Goal: Task Accomplishment & Management: Complete application form

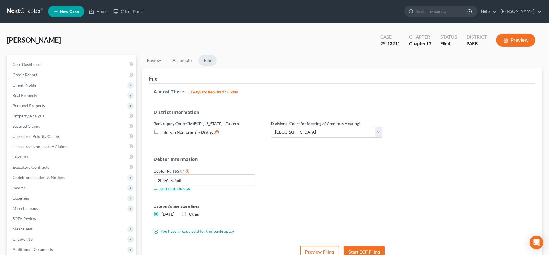
select select "0"
click at [333, 135] on select "Choose Division [GEOGRAPHIC_DATA] Reading" at bounding box center [327, 132] width 112 height 11
click at [96, 12] on link "Home" at bounding box center [98, 11] width 24 height 10
click at [103, 10] on link "Home" at bounding box center [98, 11] width 24 height 10
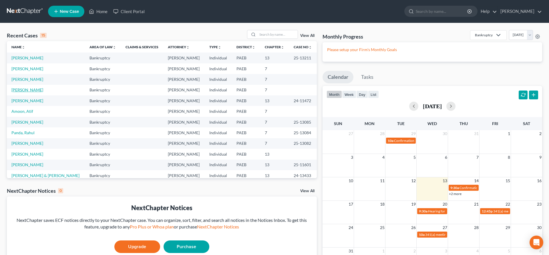
click at [25, 90] on link "[PERSON_NAME]" at bounding box center [27, 90] width 32 height 5
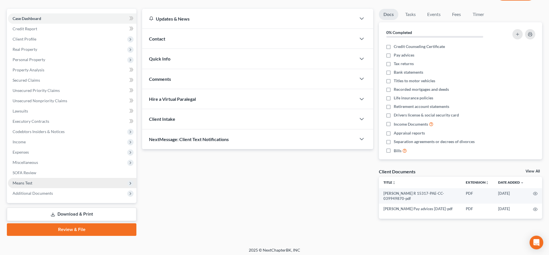
scroll to position [48, 0]
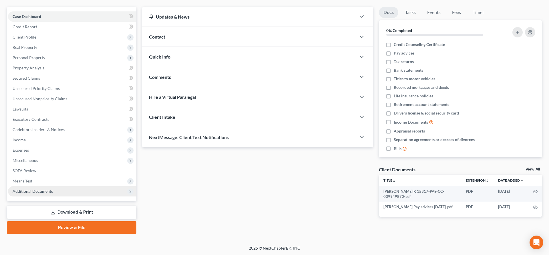
click at [27, 192] on span "Additional Documents" at bounding box center [33, 191] width 40 height 5
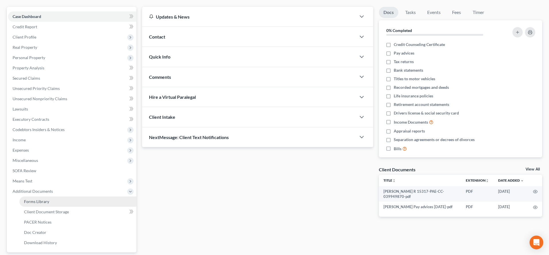
drag, startPoint x: 43, startPoint y: 197, endPoint x: 43, endPoint y: 201, distance: 4.6
click at [43, 197] on link "Forms Library" at bounding box center [77, 202] width 117 height 10
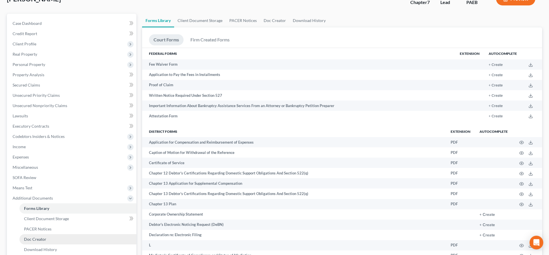
scroll to position [88, 0]
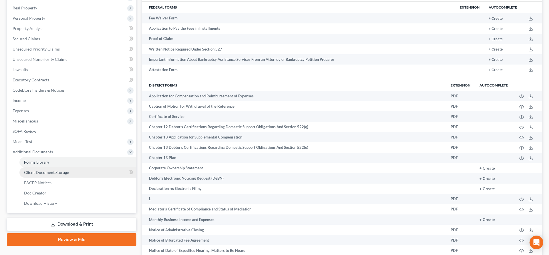
click at [58, 171] on span "Client Document Storage" at bounding box center [46, 172] width 45 height 5
select select "16"
select select "2"
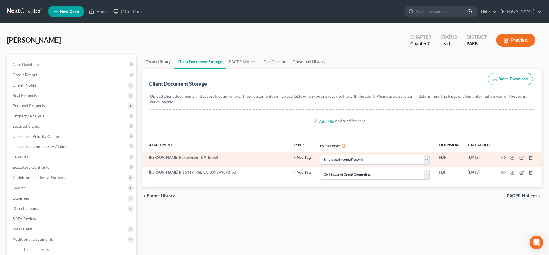
select select "16"
select select "2"
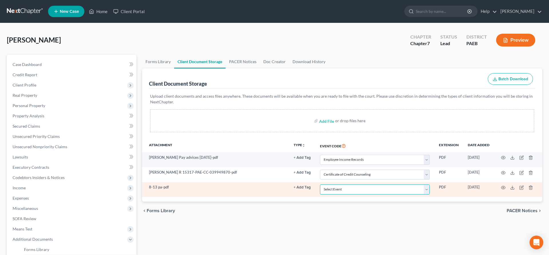
click at [368, 185] on select "Select Event Amended Matrix List of Creditors (Fee) Application to Have the Cha…" at bounding box center [375, 190] width 110 height 10
select select "16"
click option "Employee Income Records" at bounding box center [0, 0] width 0 height 0
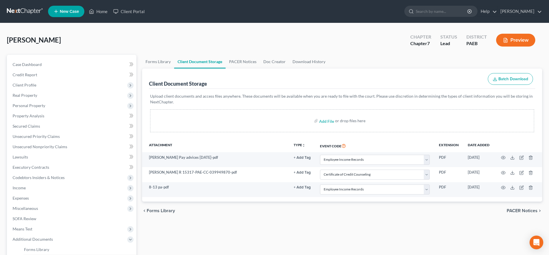
click at [523, 210] on span "PACER Notices" at bounding box center [522, 211] width 31 height 5
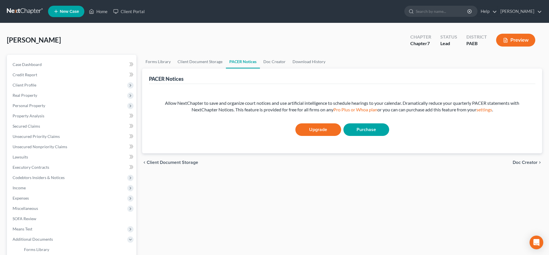
click at [530, 163] on span "Doc Creator" at bounding box center [525, 162] width 25 height 5
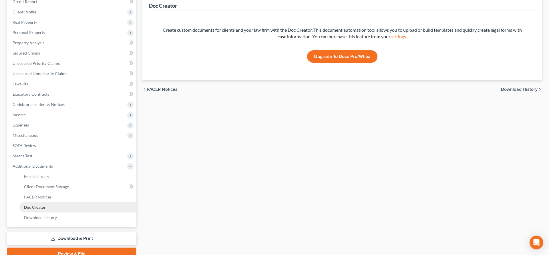
scroll to position [100, 0]
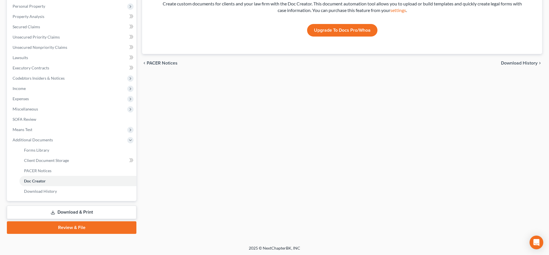
click at [72, 227] on link "Review & File" at bounding box center [72, 228] width 130 height 13
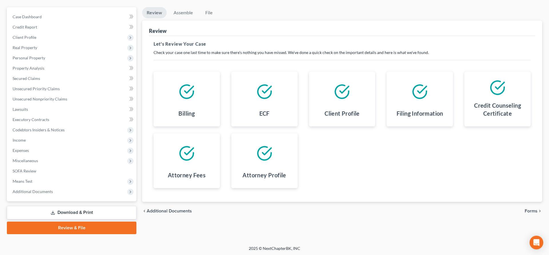
scroll to position [48, 0]
click at [530, 212] on span "Forms" at bounding box center [531, 211] width 13 height 5
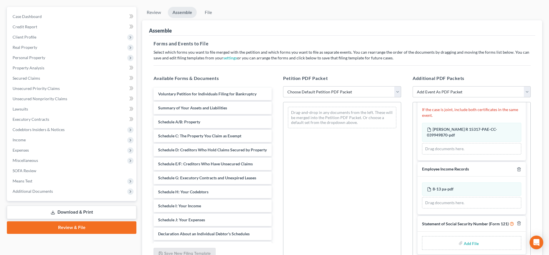
click at [283, 86] on select "Choose Default Petition PDF Packet Emergency Filing (Voluntary Petition and Cre…" at bounding box center [342, 91] width 118 height 11
select select "2"
click option "lsr" at bounding box center [0, 0] width 0 height 0
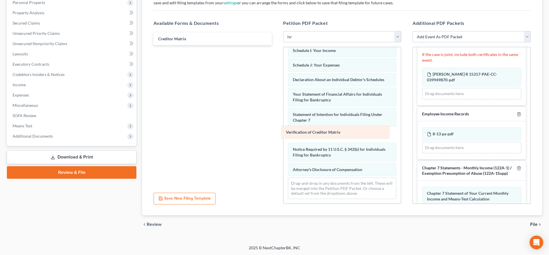
scroll to position [116, 0]
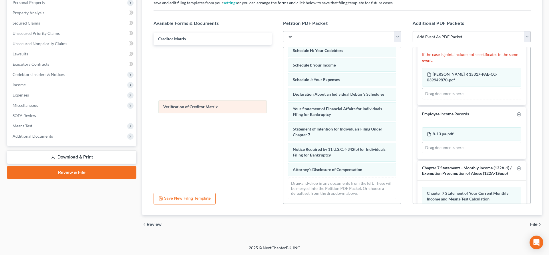
drag, startPoint x: 331, startPoint y: 134, endPoint x: 216, endPoint y: 69, distance: 132.9
click at [283, 69] on div "Verification of Creditor Matrix Voluntary Petition for Individuals Filing for B…" at bounding box center [342, 68] width 118 height 272
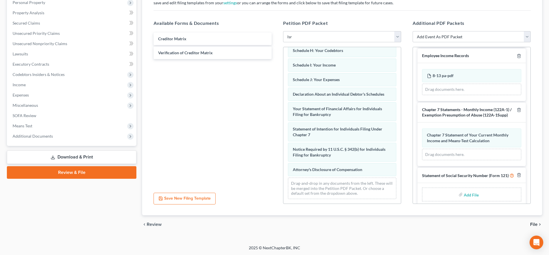
scroll to position [139, 0]
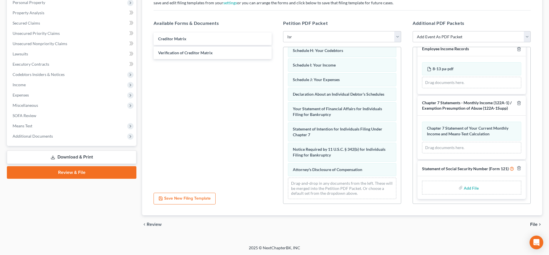
click at [466, 188] on input "file" at bounding box center [471, 188] width 14 height 10
click at [468, 188] on input "file" at bounding box center [471, 188] width 14 height 10
type input "C:\fakepath\ss.pdf"
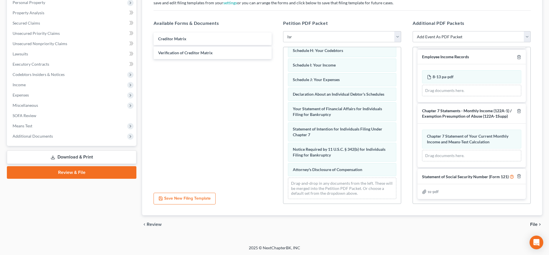
scroll to position [131, 0]
drag, startPoint x: 531, startPoint y: 190, endPoint x: 528, endPoint y: 198, distance: 8.1
click at [528, 198] on div "Additional PDF Packets Add Event As PDF Packet Amended Matrix List of Creditors…" at bounding box center [472, 112] width 130 height 194
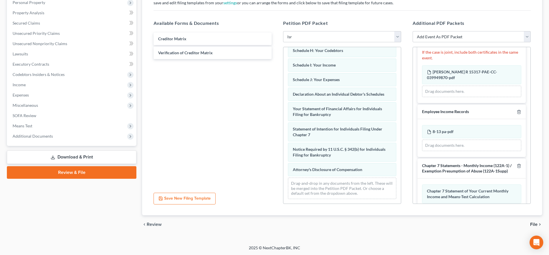
scroll to position [88, 0]
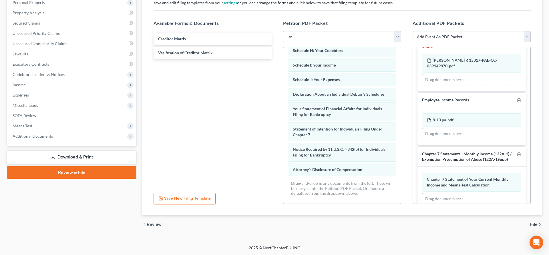
click at [534, 223] on span "File" at bounding box center [533, 224] width 7 height 5
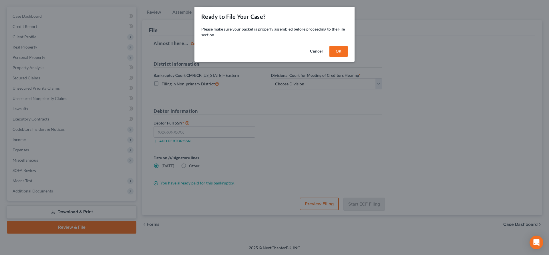
click at [335, 52] on button "OK" at bounding box center [338, 51] width 18 height 11
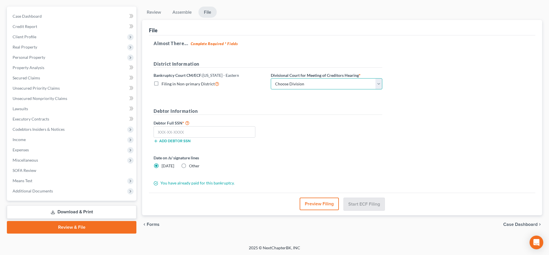
click at [314, 79] on select "Choose Division [GEOGRAPHIC_DATA] Reading" at bounding box center [327, 83] width 112 height 11
select select "0"
click option "[GEOGRAPHIC_DATA]" at bounding box center [0, 0] width 0 height 0
click at [160, 132] on input "text" at bounding box center [205, 131] width 102 height 11
click at [162, 134] on input "text" at bounding box center [205, 131] width 102 height 11
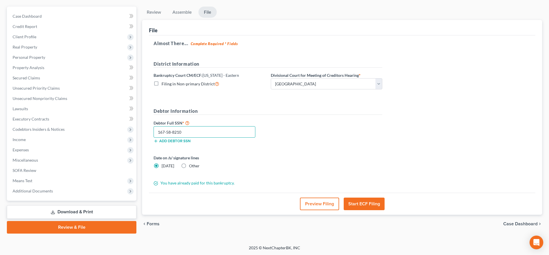
scroll to position [48, 0]
drag, startPoint x: 186, startPoint y: 133, endPoint x: 143, endPoint y: 136, distance: 42.7
click at [154, 136] on input "167-58-8210" at bounding box center [205, 132] width 102 height 11
type input "167-58-8210"
click at [189, 165] on label "Other" at bounding box center [194, 167] width 11 height 6
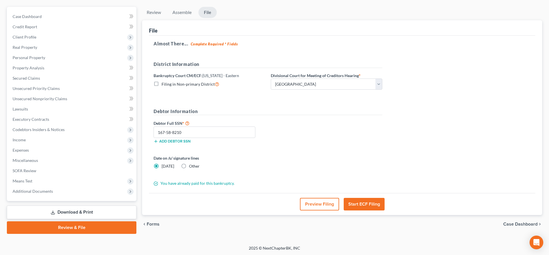
click at [191, 165] on input "Other" at bounding box center [193, 166] width 4 height 4
radio input "true"
radio input "false"
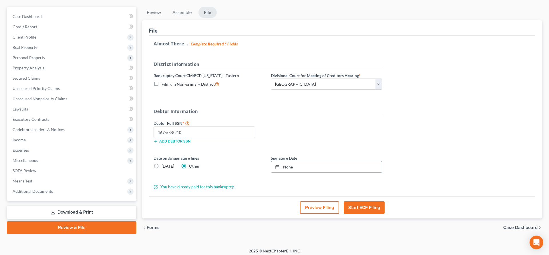
click at [301, 168] on link "None" at bounding box center [326, 167] width 111 height 11
click at [361, 208] on button "Start ECF Filing" at bounding box center [364, 208] width 41 height 13
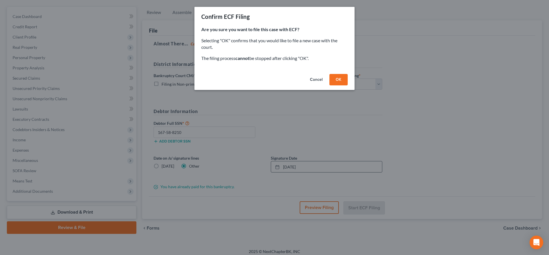
click at [332, 79] on button "OK" at bounding box center [338, 79] width 18 height 11
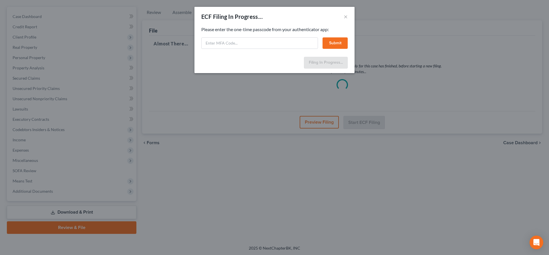
select select "0"
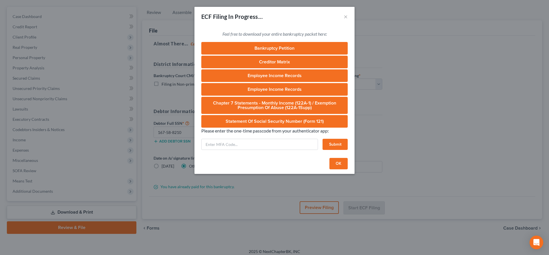
click at [338, 161] on button "OK" at bounding box center [338, 163] width 18 height 11
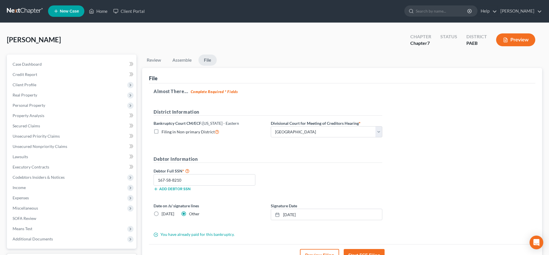
scroll to position [0, 0]
click at [459, 219] on div "Almost There... Complete Required * Fields District Information Bankruptcy Cour…" at bounding box center [342, 164] width 386 height 161
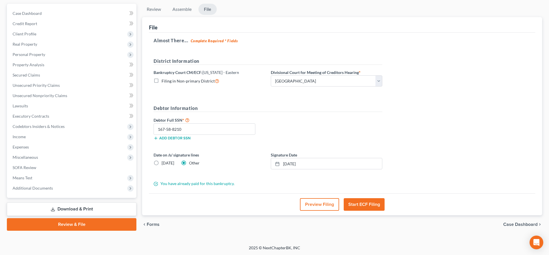
click at [364, 200] on button "Start ECF Filing" at bounding box center [364, 204] width 41 height 13
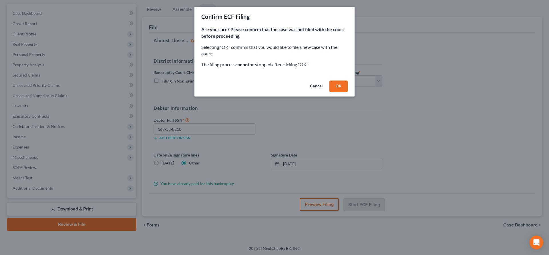
click at [338, 82] on button "OK" at bounding box center [338, 86] width 18 height 11
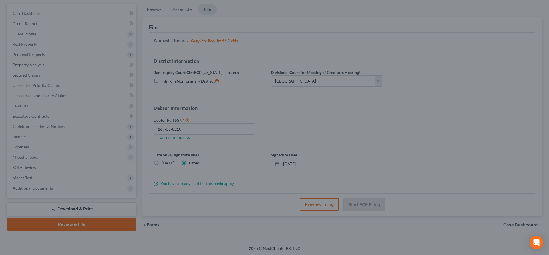
scroll to position [48, 0]
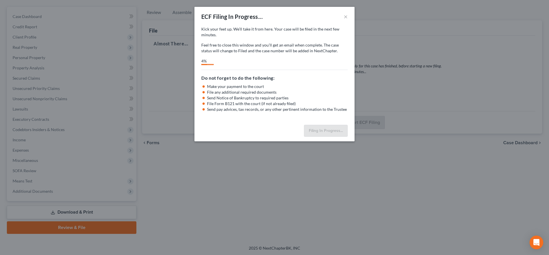
click at [349, 210] on div "ECF Filing In Progress... × Kick your feet up. We’ll take it from here. Your ca…" at bounding box center [274, 127] width 549 height 255
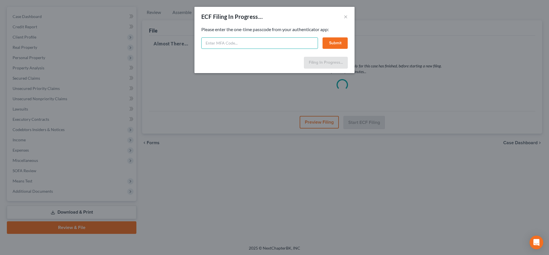
click at [228, 42] on input "text" at bounding box center [259, 42] width 117 height 11
type input "4"
type input "886392"
click at [340, 43] on button "Submit" at bounding box center [335, 42] width 25 height 11
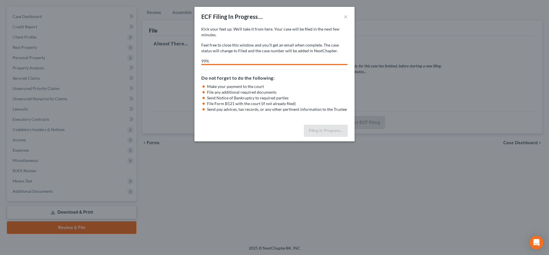
select select "0"
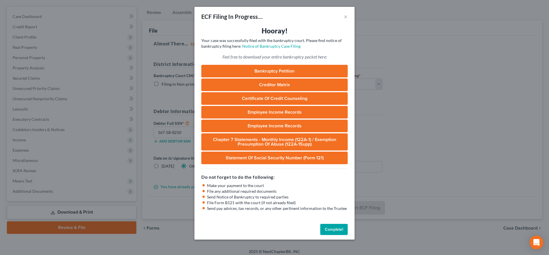
click at [332, 229] on button "Complete!" at bounding box center [333, 229] width 27 height 11
